Goal: Check status

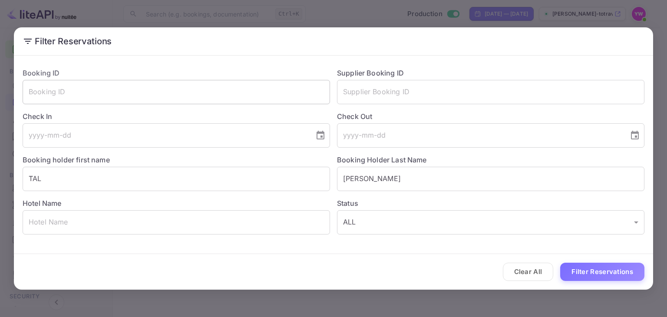
click at [179, 93] on input "text" at bounding box center [176, 92] width 307 height 24
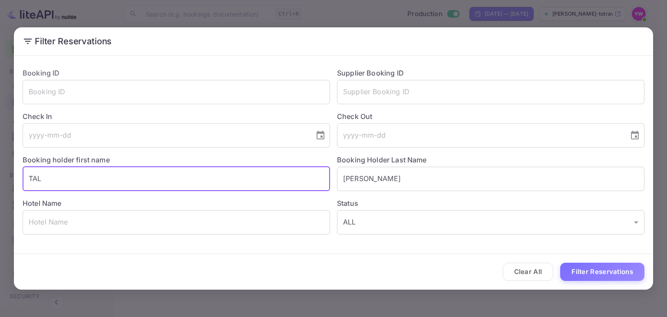
click at [134, 178] on input "TAL" at bounding box center [176, 179] width 307 height 24
paste input "S HVARZ [PERSON_NAME]"
drag, startPoint x: 61, startPoint y: 178, endPoint x: 0, endPoint y: 173, distance: 61.0
click at [0, 173] on div "Filter Reservations Booking ID ​ Supplier Booking ID ​ Check In ​ Check Out ​ B…" at bounding box center [333, 158] width 667 height 317
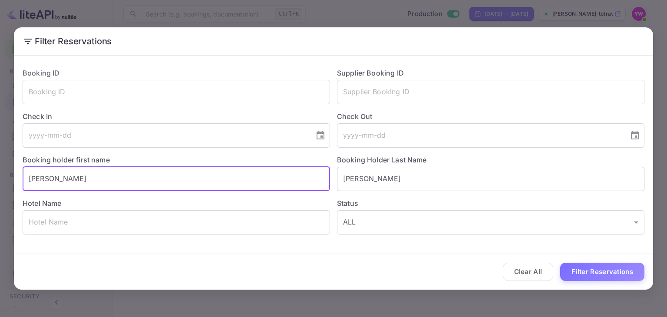
type input "[PERSON_NAME]"
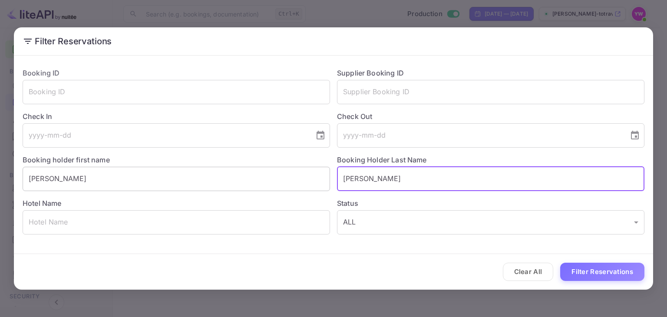
drag, startPoint x: 391, startPoint y: 180, endPoint x: 229, endPoint y: 178, distance: 162.0
click at [219, 183] on div "Booking ID ​ Supplier Booking ID ​ Check In ​ Check Out ​ Booking holder first …" at bounding box center [330, 148] width 629 height 174
paste input "HVARZ [PERSON_NAME]"
drag, startPoint x: 401, startPoint y: 179, endPoint x: 375, endPoint y: 178, distance: 25.7
click at [375, 178] on input "S HVARZ [PERSON_NAME]" at bounding box center [490, 179] width 307 height 24
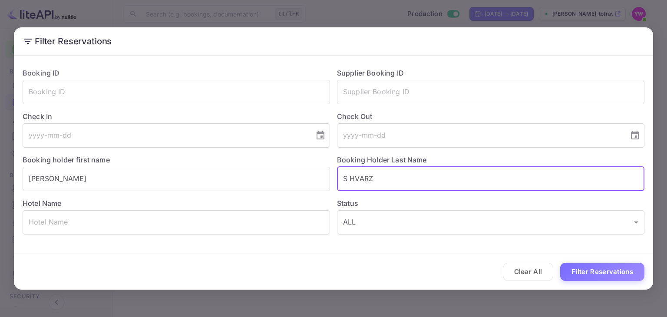
drag, startPoint x: 350, startPoint y: 179, endPoint x: 335, endPoint y: 182, distance: 15.9
click at [327, 181] on div "Booking ID ​ Supplier Booking ID ​ Check In ​ Check Out ​ Booking holder first …" at bounding box center [330, 148] width 629 height 174
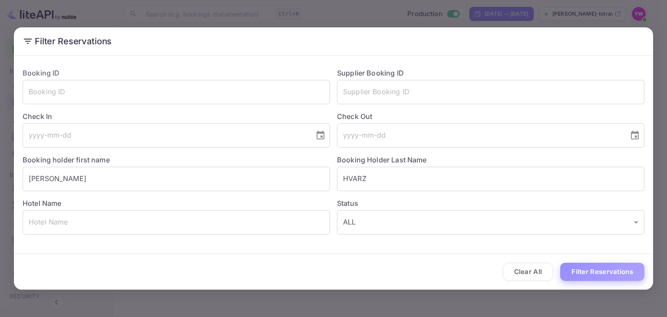
click at [588, 273] on button "Filter Reservations" at bounding box center [602, 272] width 84 height 19
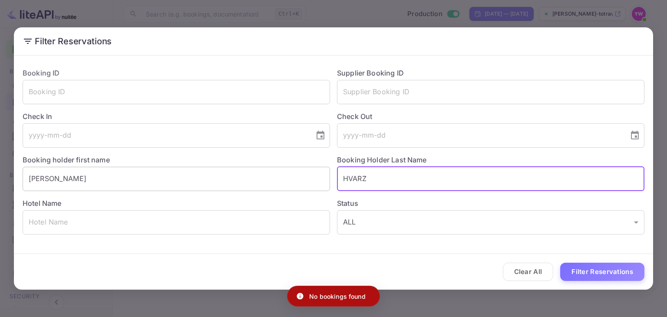
click at [313, 179] on div "Booking ID ​ Supplier Booking ID ​ Check In ​ Check Out ​ Booking holder first …" at bounding box center [330, 148] width 629 height 174
paste input "S HVARZ [PERSON_NAME]"
click at [349, 177] on input "S HVARZ [PERSON_NAME]" at bounding box center [490, 179] width 307 height 24
drag, startPoint x: 393, startPoint y: 175, endPoint x: 406, endPoint y: 190, distance: 20.3
click at [370, 178] on input "[PERSON_NAME]" at bounding box center [490, 179] width 307 height 24
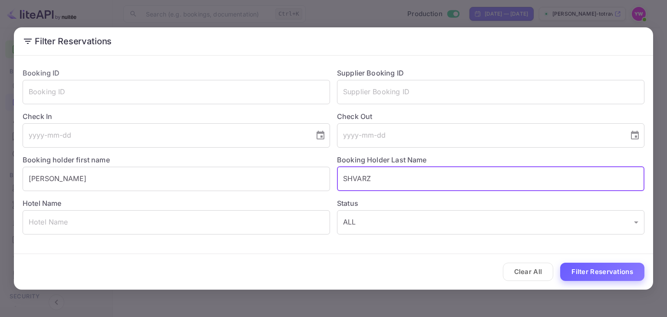
click at [610, 273] on button "Filter Reservations" at bounding box center [602, 272] width 84 height 19
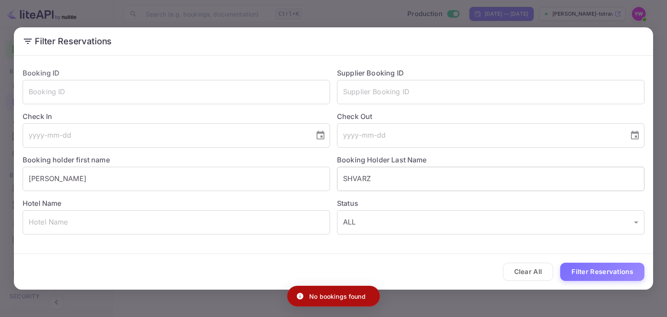
click at [347, 176] on input "SHVARZ" at bounding box center [490, 179] width 307 height 24
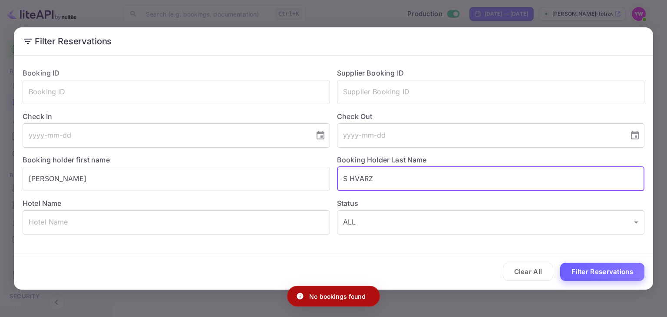
type input "S HVARZ"
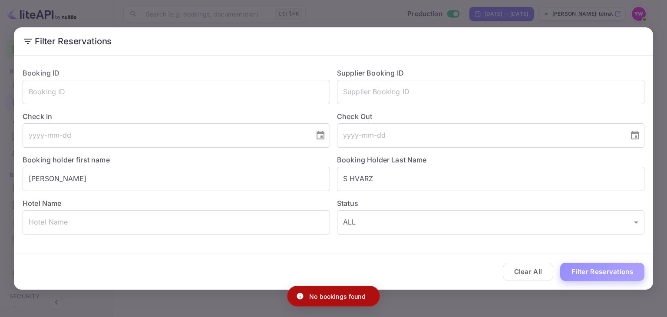
click at [621, 271] on button "Filter Reservations" at bounding box center [602, 272] width 84 height 19
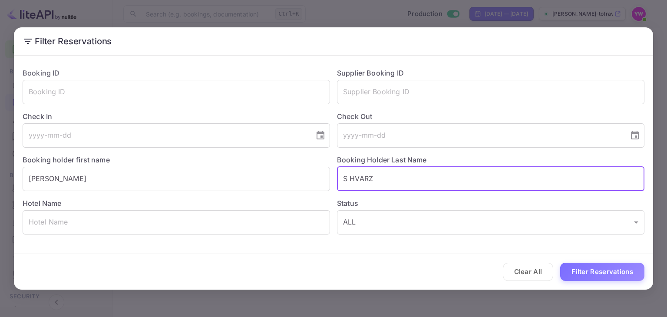
click at [388, 176] on input "S HVARZ" at bounding box center [490, 179] width 307 height 24
click at [388, 178] on input "S HVARZ" at bounding box center [490, 179] width 307 height 24
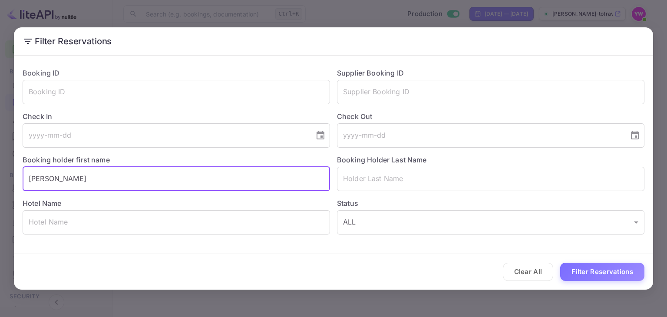
drag, startPoint x: 156, startPoint y: 175, endPoint x: 109, endPoint y: 185, distance: 48.6
click at [0, 172] on div "Filter Reservations Booking ID ​ Supplier Booking ID ​ Check In ​ Check Out ​ B…" at bounding box center [333, 158] width 667 height 317
click at [139, 217] on input "text" at bounding box center [176, 222] width 307 height 24
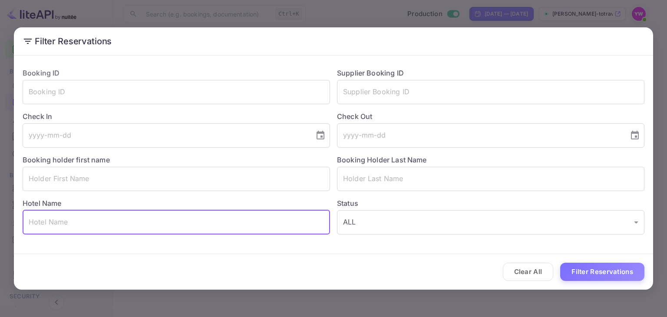
paste input "[GEOGRAPHIC_DATA]"
type input "[GEOGRAPHIC_DATA]"
click at [604, 275] on button "Filter Reservations" at bounding box center [602, 272] width 84 height 19
